Goal: Information Seeking & Learning: Learn about a topic

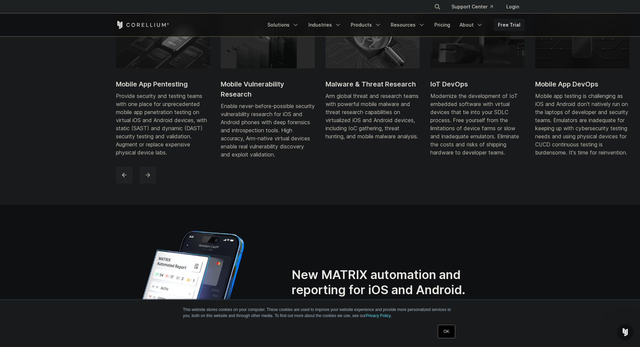
scroll to position [538, 0]
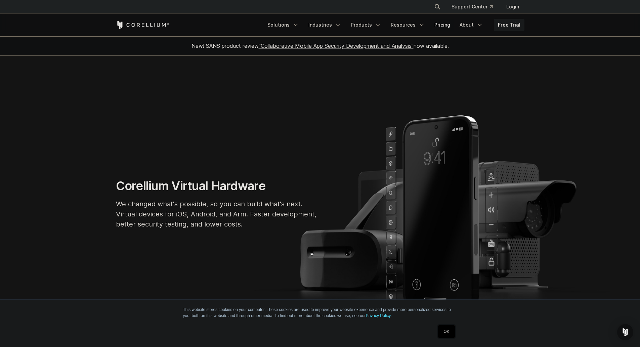
click at [453, 27] on link "Pricing" at bounding box center [443, 25] width 24 height 12
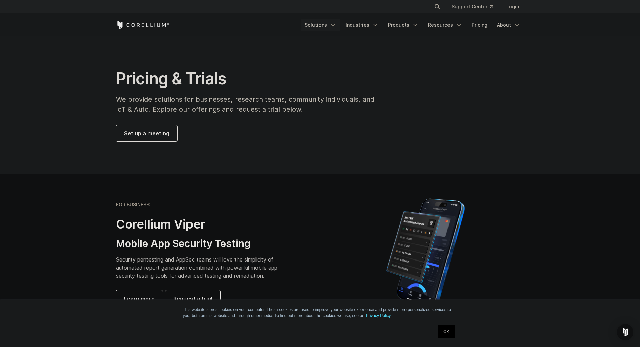
click at [323, 25] on link "Solutions" at bounding box center [321, 25] width 40 height 12
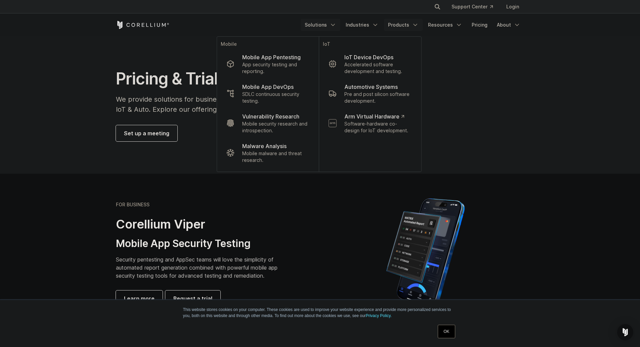
click at [406, 25] on link "Products" at bounding box center [403, 25] width 39 height 12
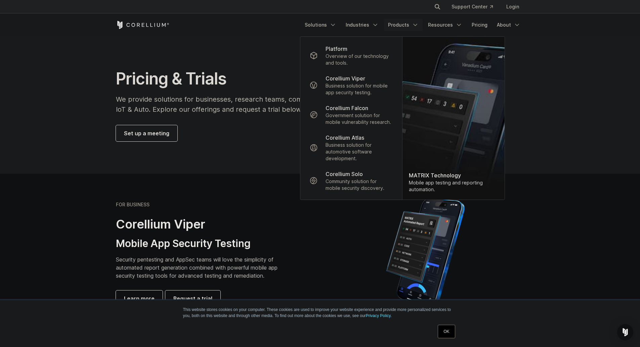
click at [272, 75] on h1 "Pricing & Trials" at bounding box center [250, 79] width 268 height 20
